Goal: Navigation & Orientation: Find specific page/section

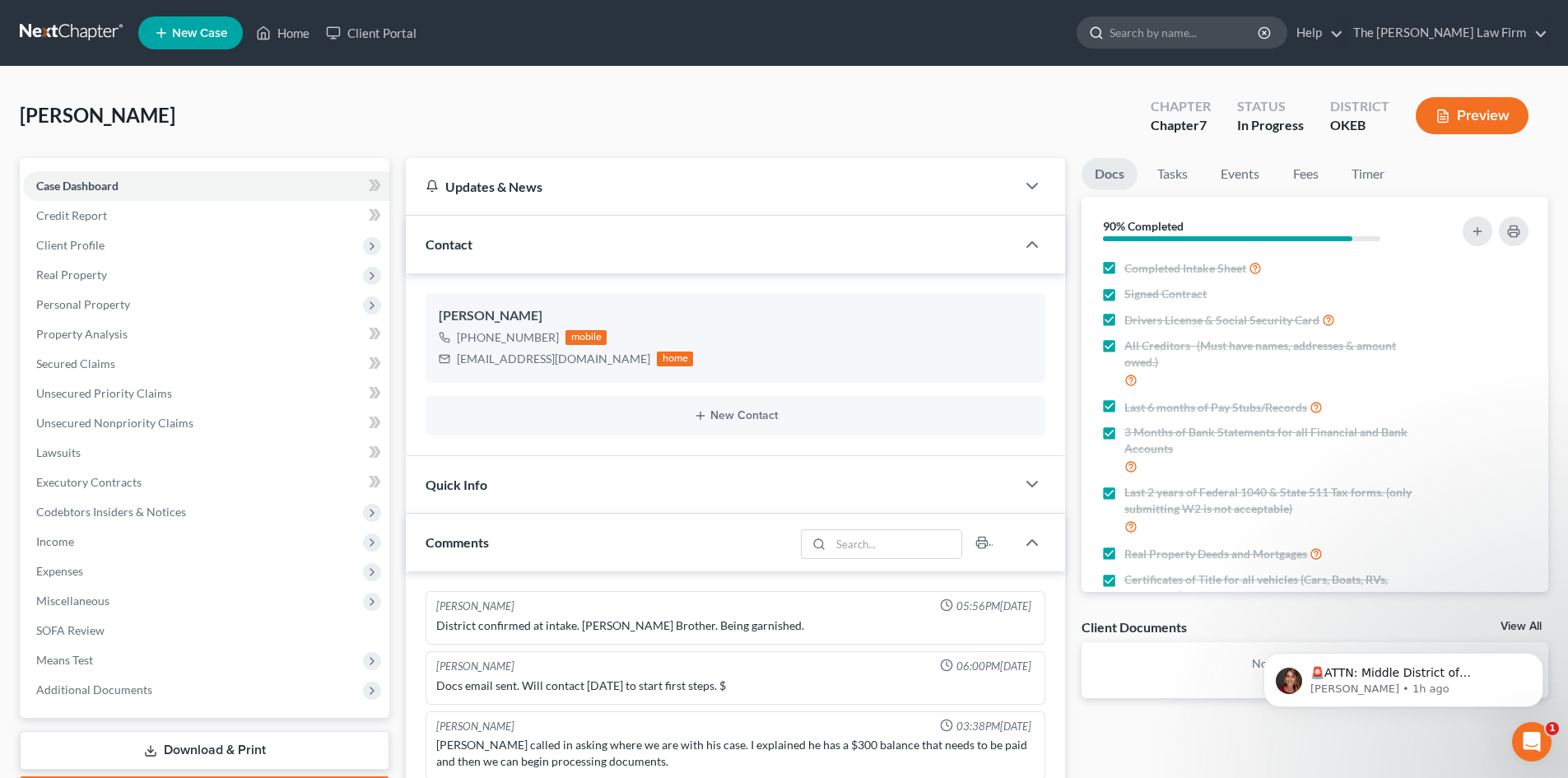
click at [1178, 35] on input "search" at bounding box center [1185, 32] width 150 height 30
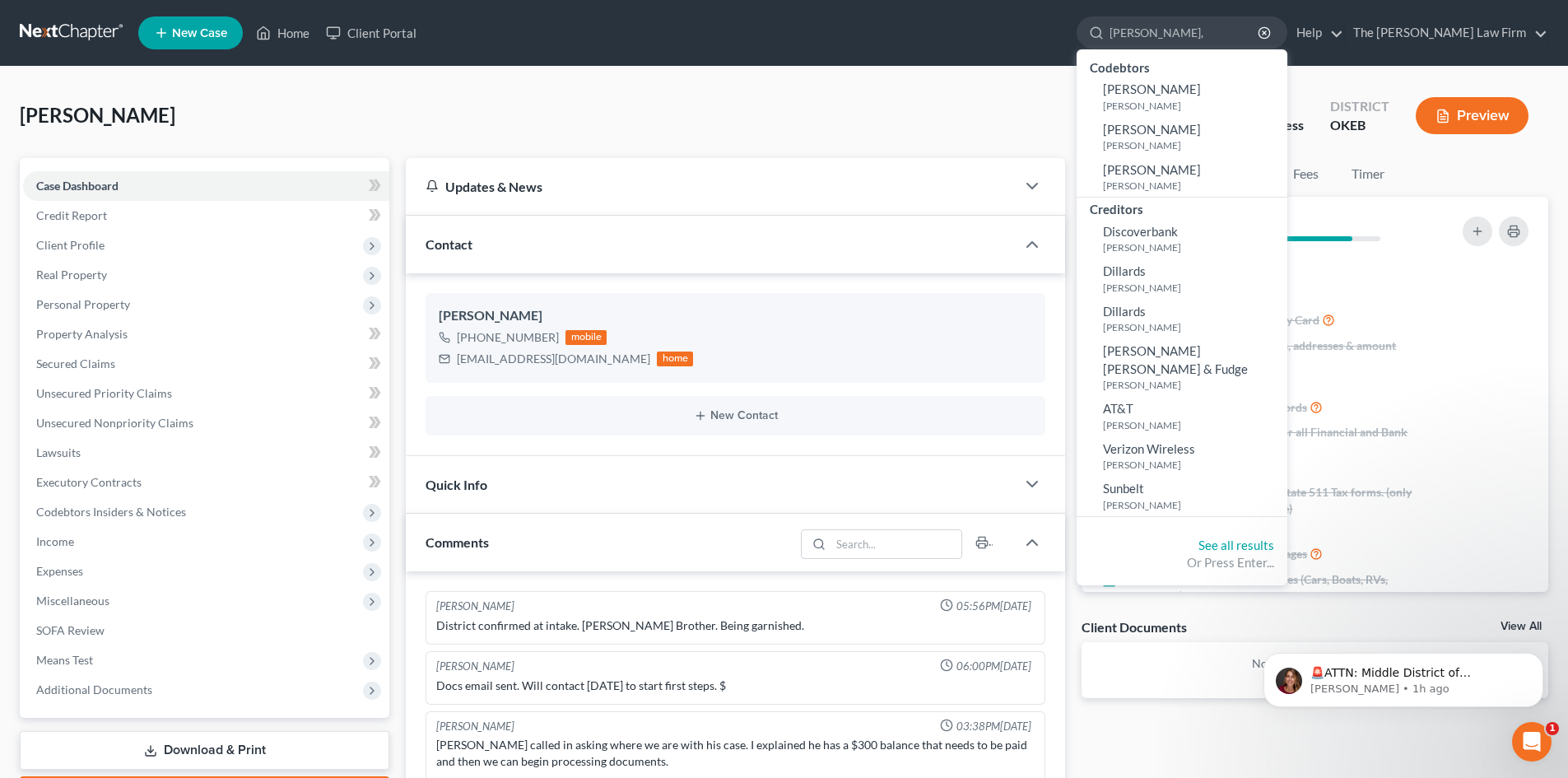
type input "[PERSON_NAME],"
click at [1239, 180] on small "[PERSON_NAME]" at bounding box center [1192, 186] width 180 height 14
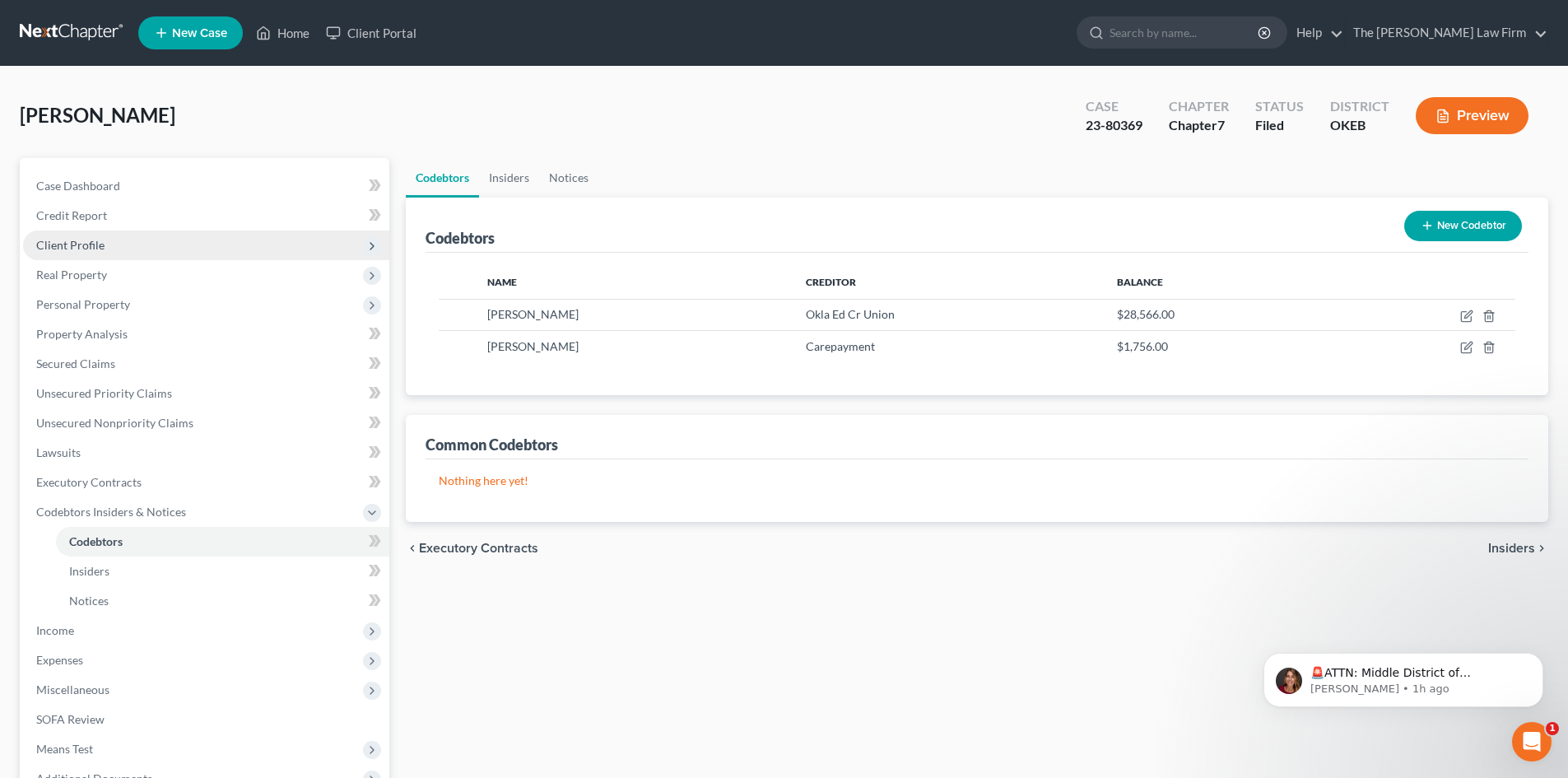
click at [74, 247] on span "Client Profile" at bounding box center [70, 244] width 68 height 14
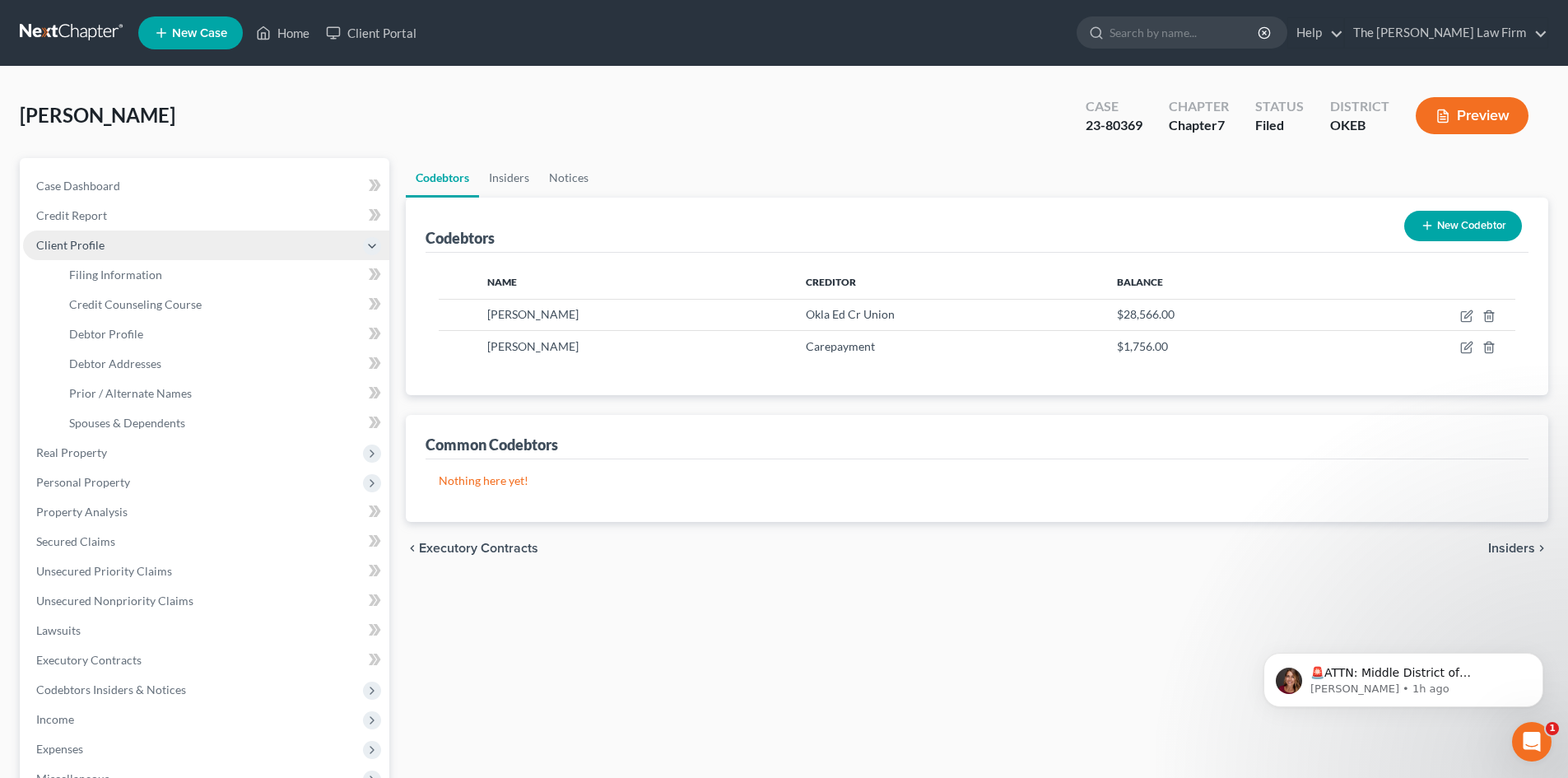
click at [79, 250] on span "Client Profile" at bounding box center [70, 244] width 68 height 14
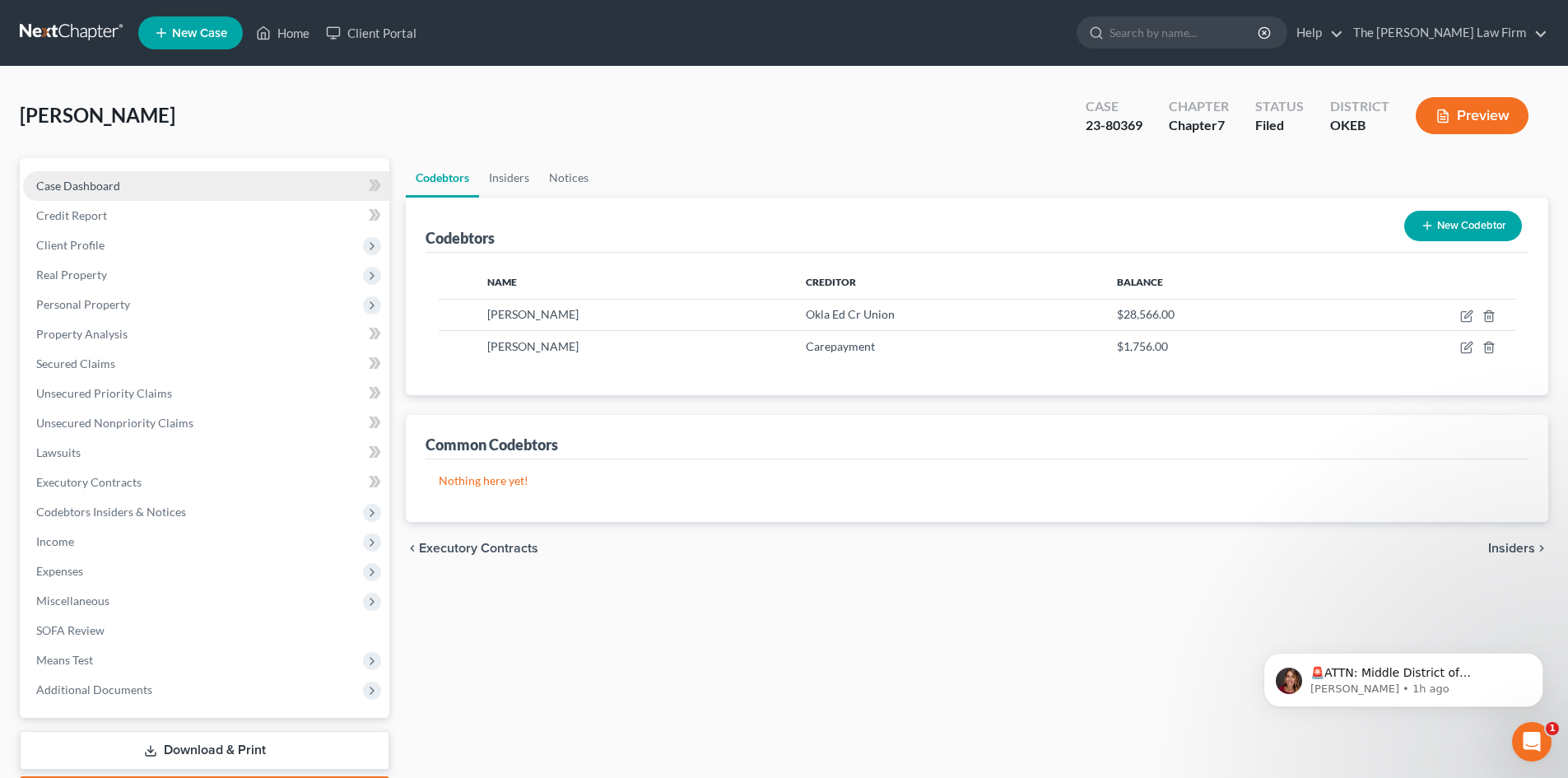
click at [91, 189] on span "Case Dashboard" at bounding box center [78, 186] width 84 height 14
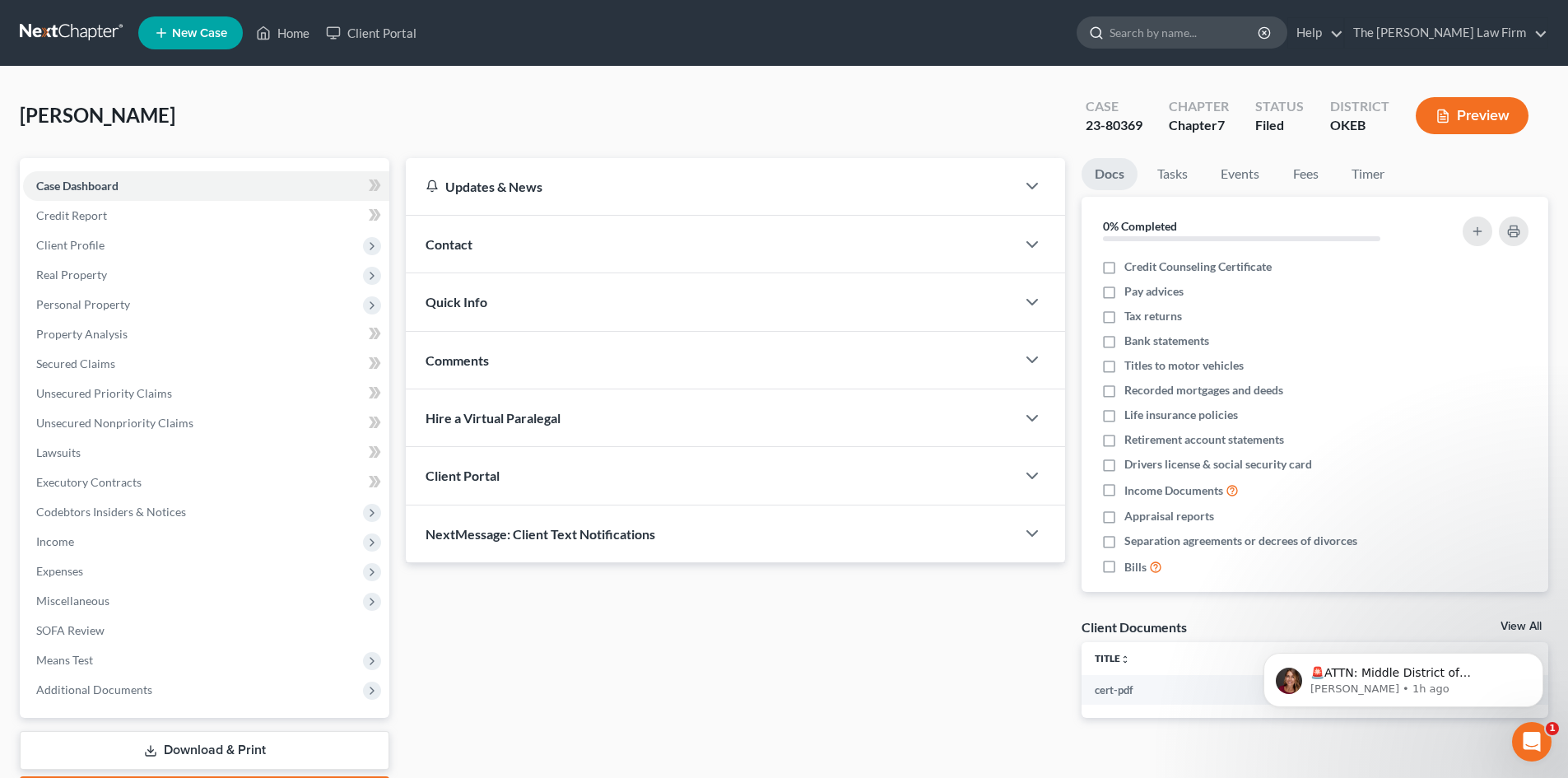
click at [1206, 35] on input "search" at bounding box center [1185, 32] width 150 height 30
click at [1223, 35] on input "search" at bounding box center [1185, 32] width 150 height 30
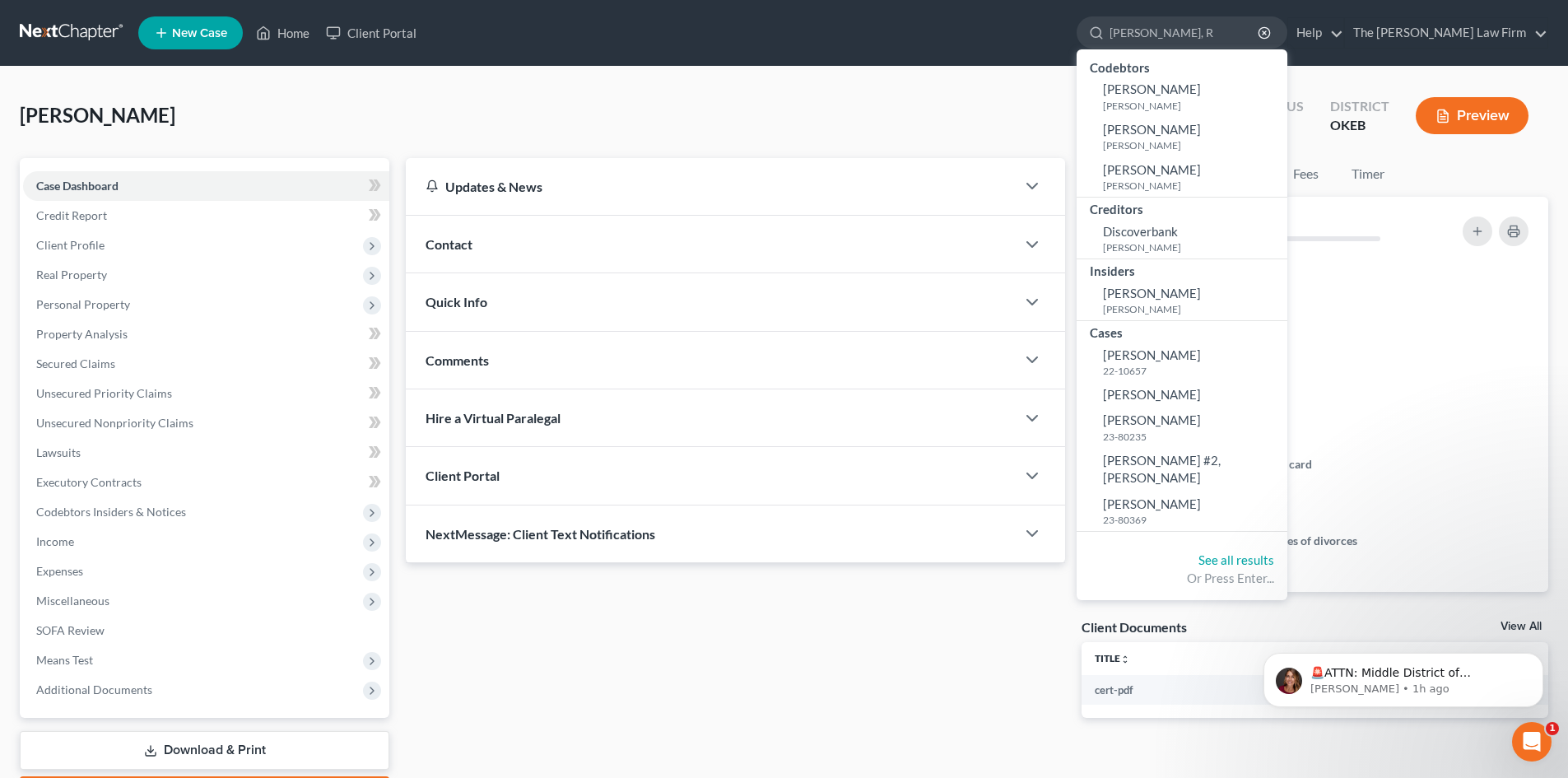
type input "[PERSON_NAME], R"
click at [1182, 464] on span "[PERSON_NAME] #2, [PERSON_NAME]" at bounding box center [1161, 468] width 117 height 32
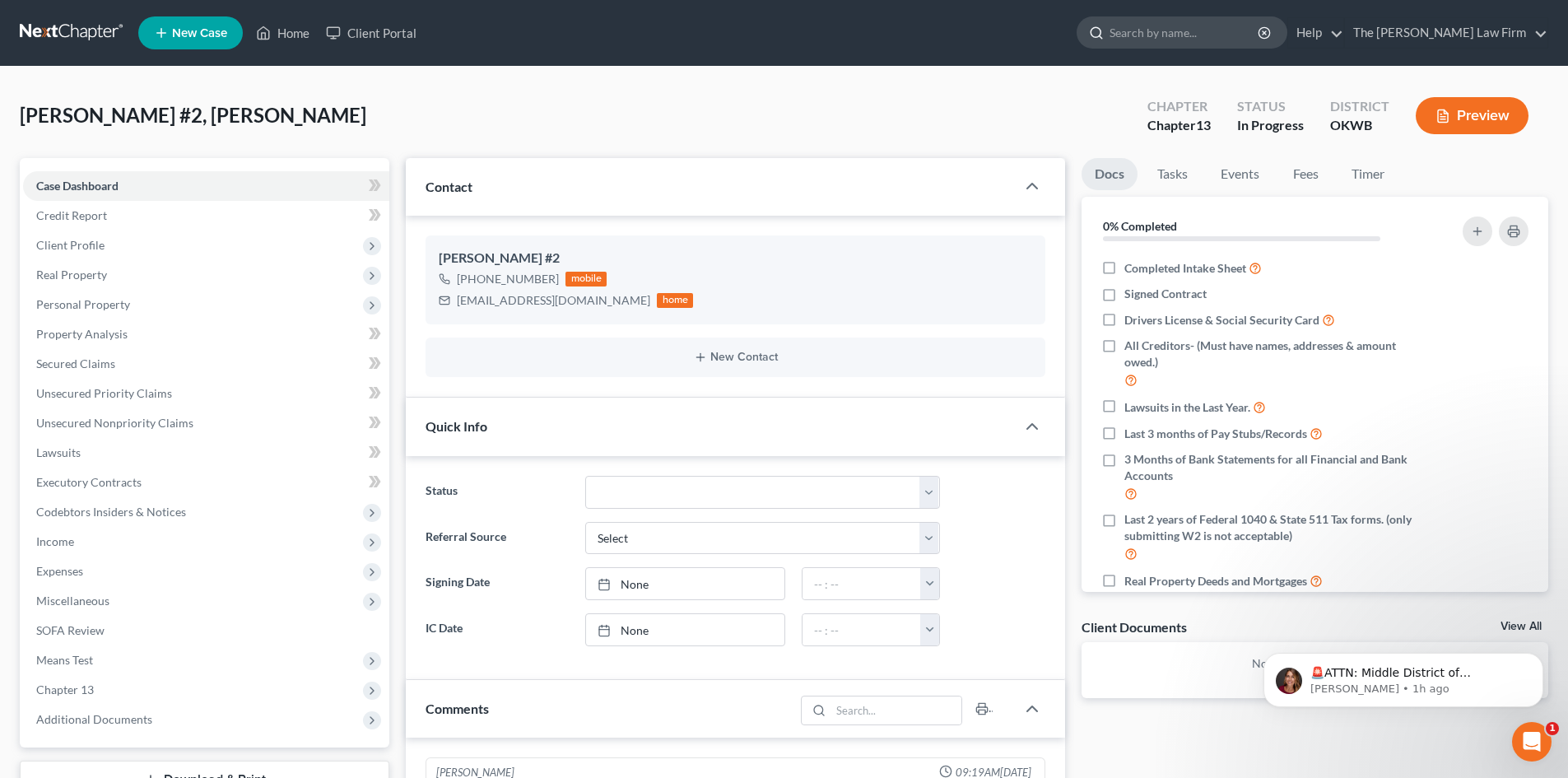
click at [1237, 23] on input "search" at bounding box center [1185, 32] width 150 height 30
type input "s"
click at [1236, 75] on div "- No Result -" at bounding box center [1182, 71] width 211 height 44
click at [1223, 34] on input "[PERSON_NAME]," at bounding box center [1185, 32] width 150 height 30
click at [1233, 32] on input "[PERSON_NAME]" at bounding box center [1185, 32] width 150 height 30
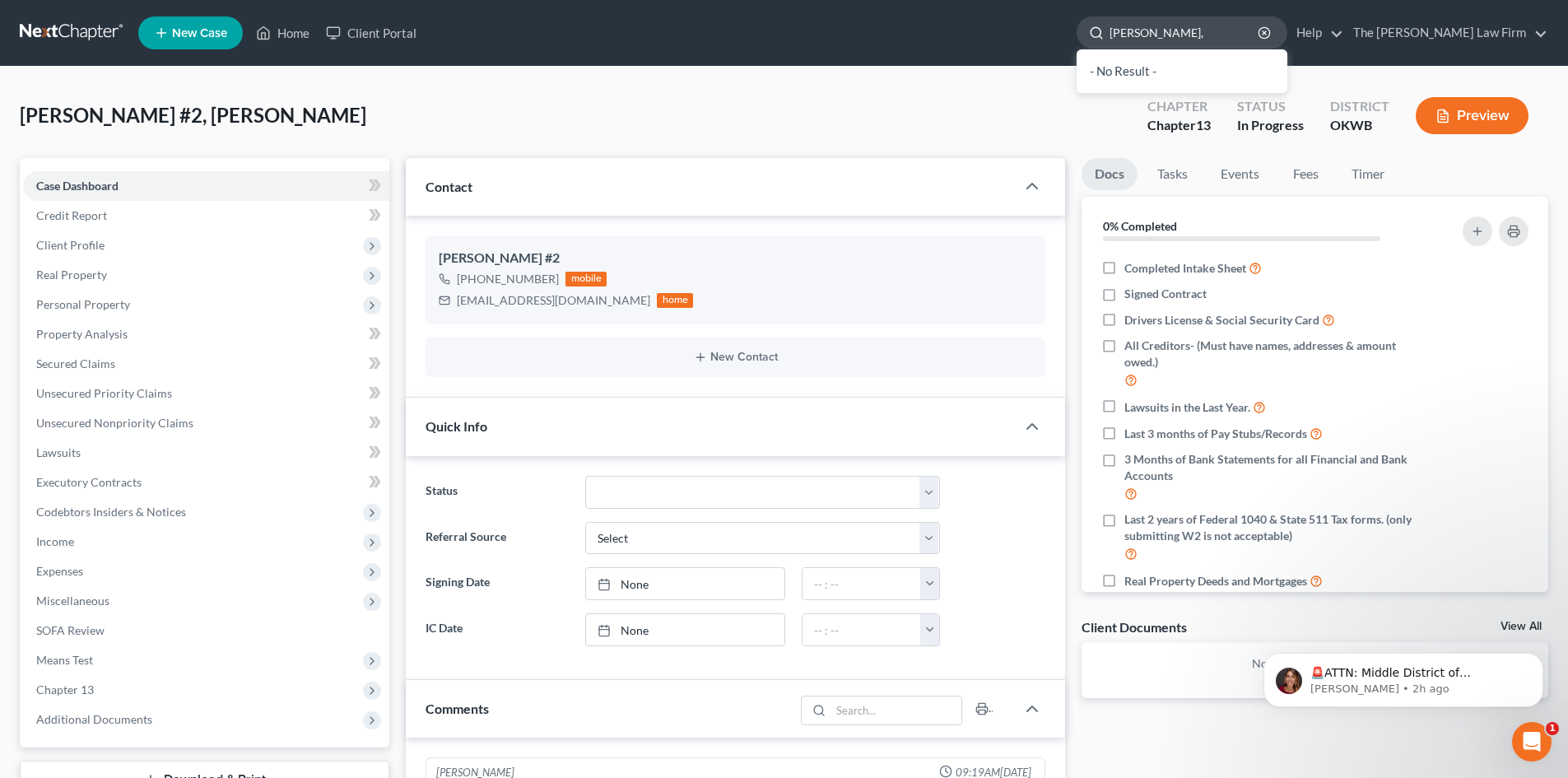
type input "[PERSON_NAME],"
